Goal: Task Accomplishment & Management: Manage account settings

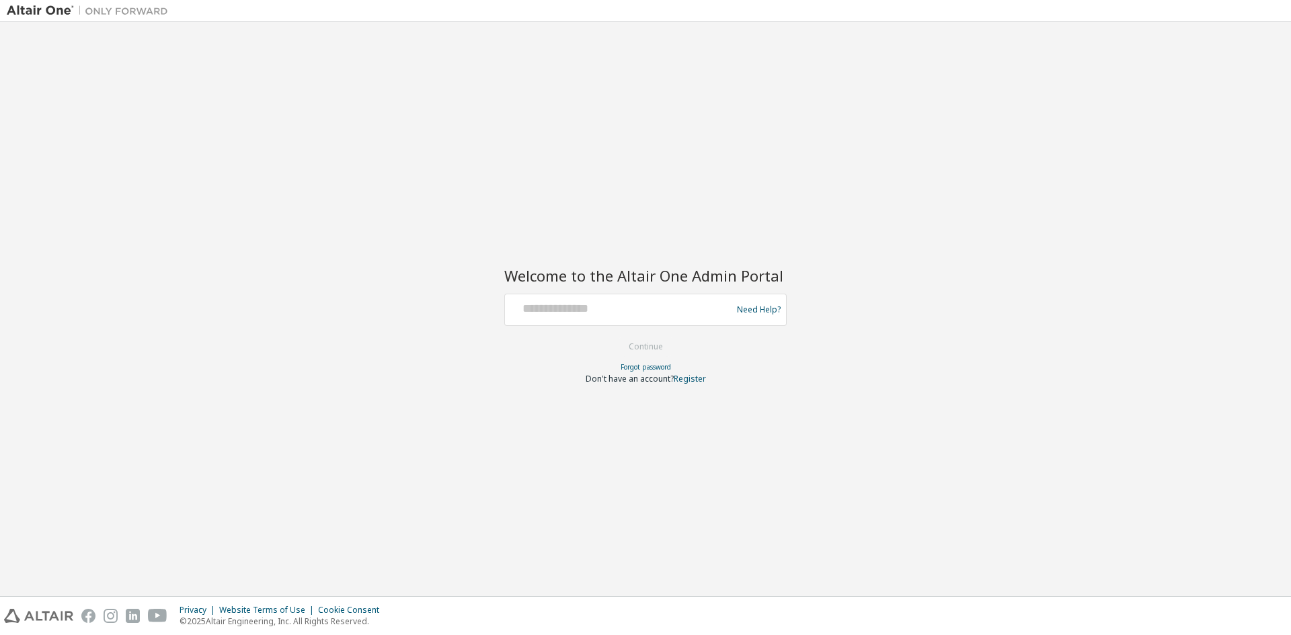
click at [604, 318] on div at bounding box center [620, 310] width 220 height 26
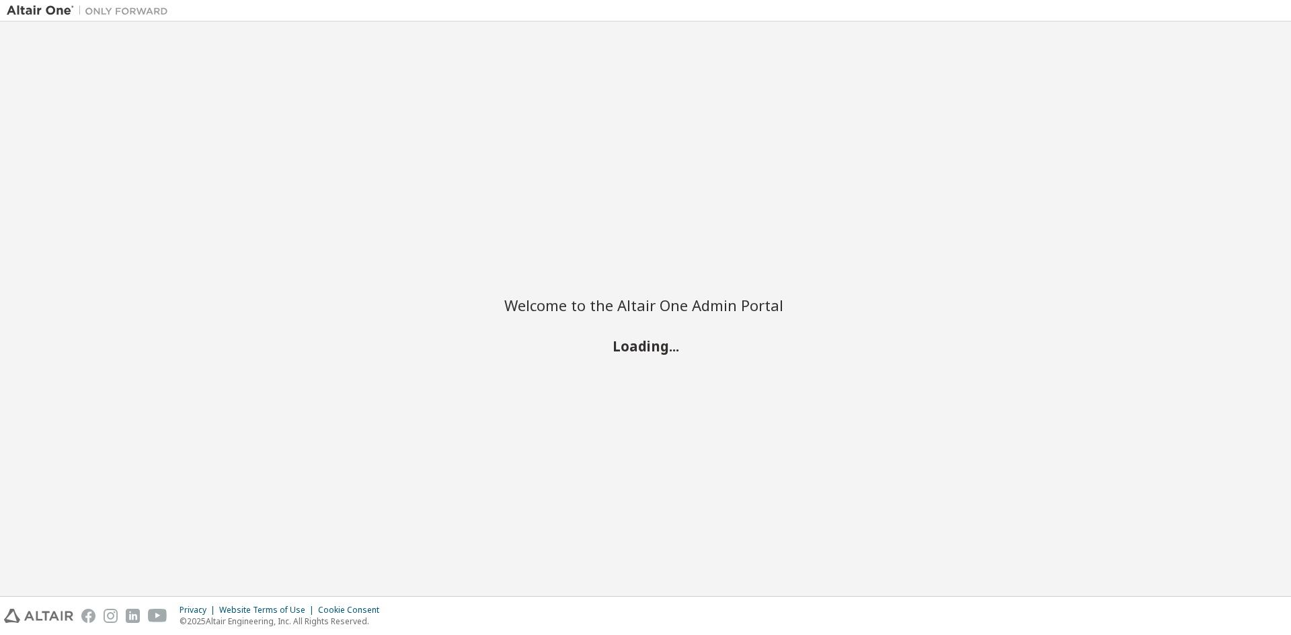
click at [557, 307] on h2 "Welcome to the Altair One Admin Portal" at bounding box center [645, 305] width 282 height 19
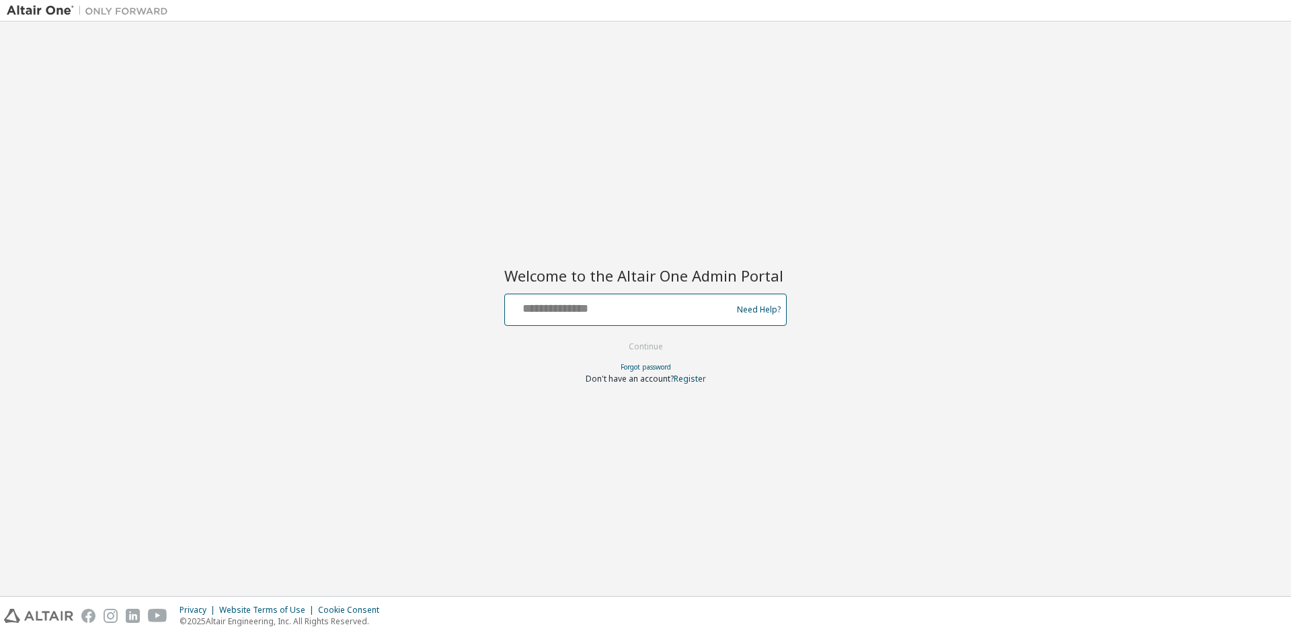
click at [577, 315] on input "text" at bounding box center [620, 306] width 220 height 19
type input "**********"
click at [614, 337] on button "Continue" at bounding box center [645, 347] width 63 height 20
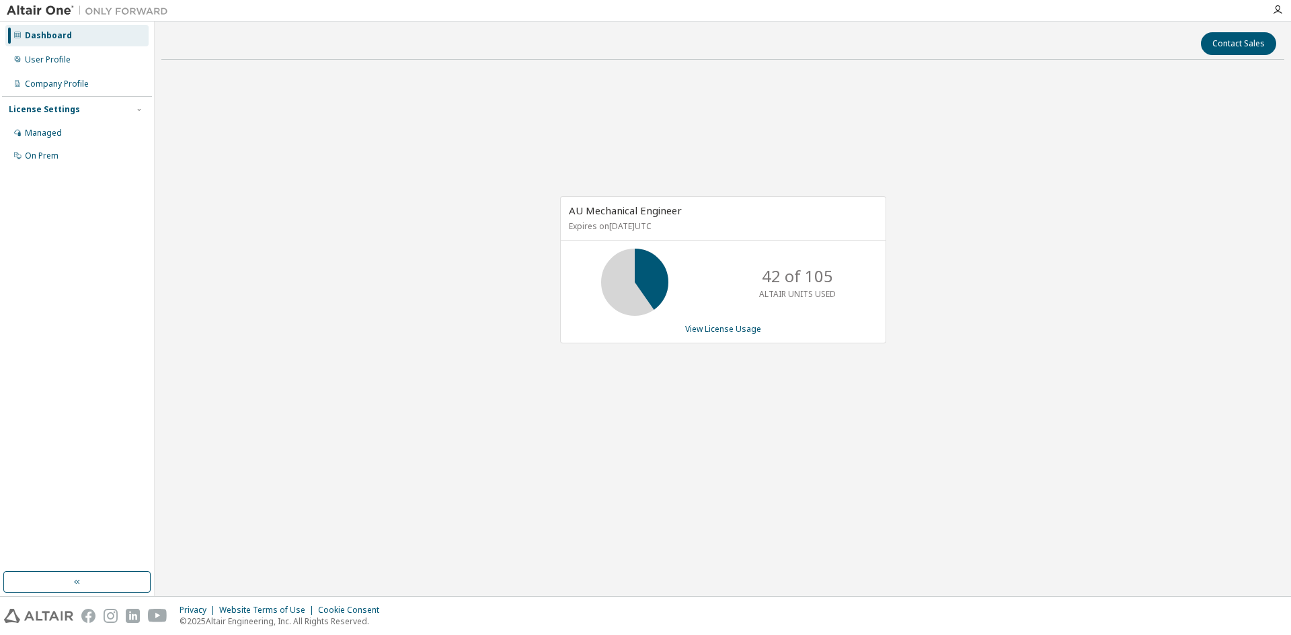
drag, startPoint x: 815, startPoint y: 565, endPoint x: 775, endPoint y: 647, distance: 91.7
